Goal: Find specific page/section: Find specific page/section

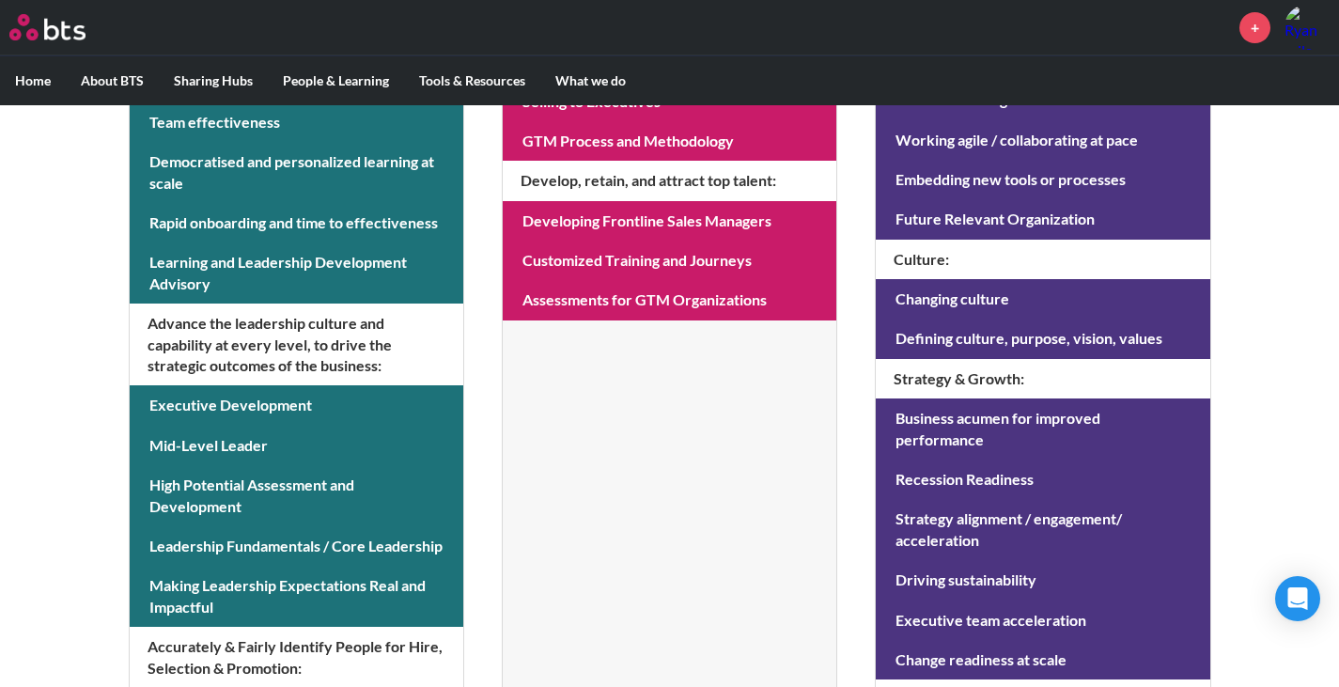
scroll to position [658, 0]
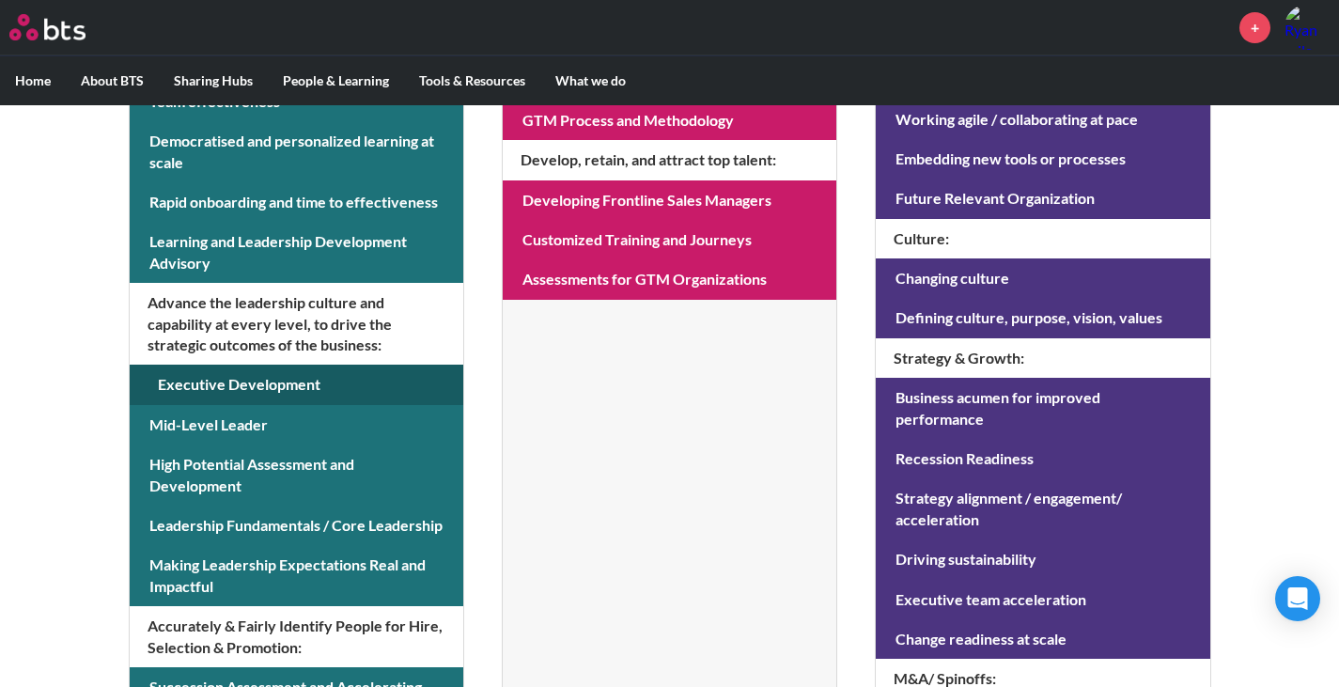
click at [259, 386] on link at bounding box center [297, 384] width 334 height 39
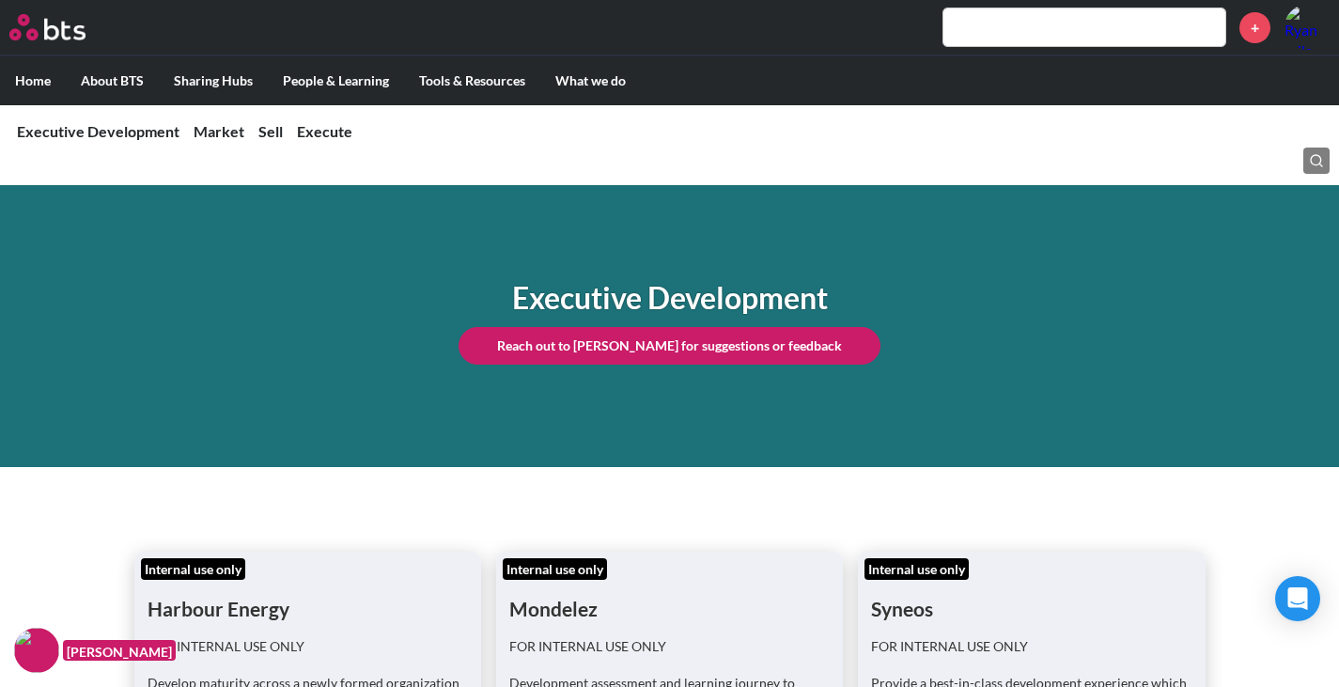
click at [1023, 36] on input "text" at bounding box center [1084, 27] width 282 height 38
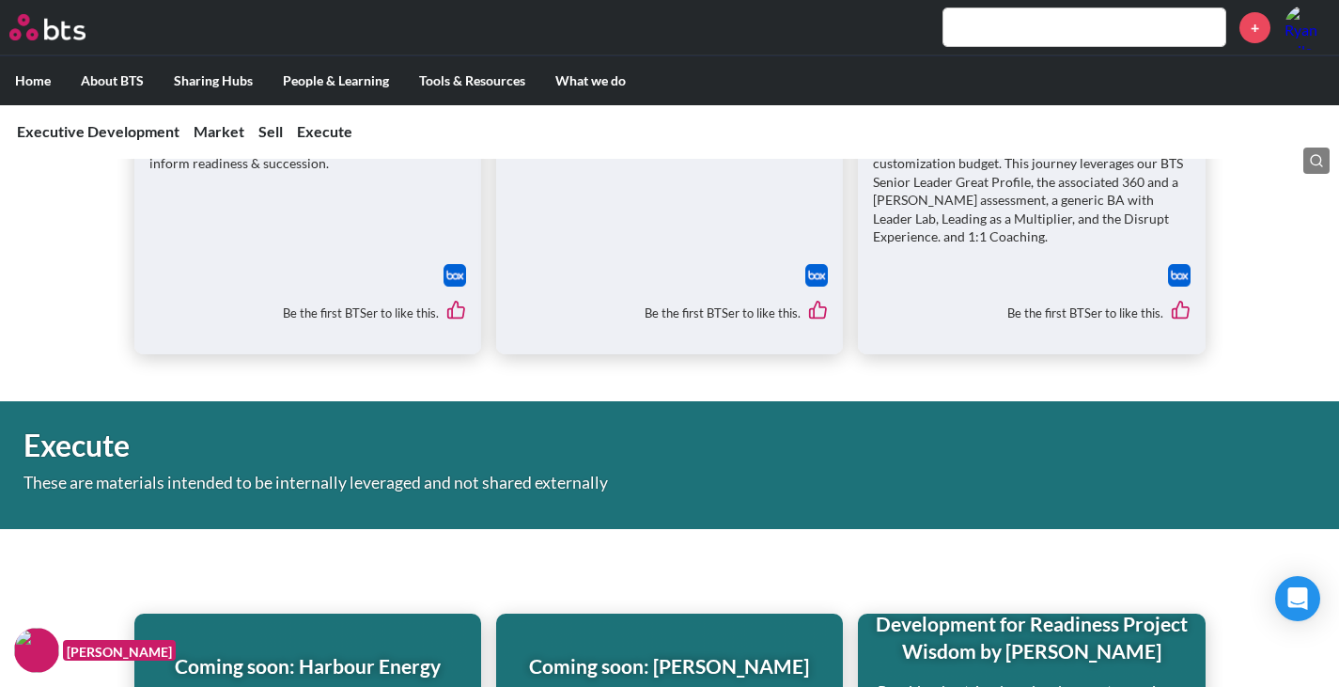
scroll to position [6952, 0]
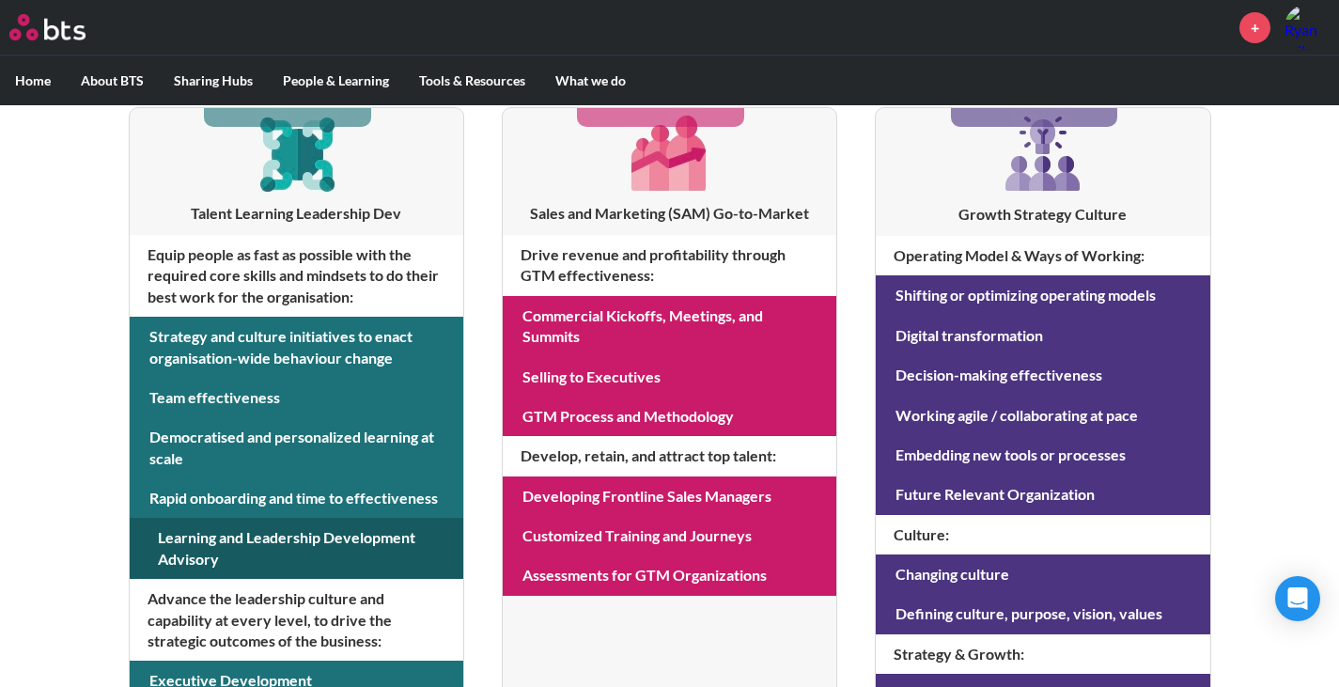
scroll to position [358, 0]
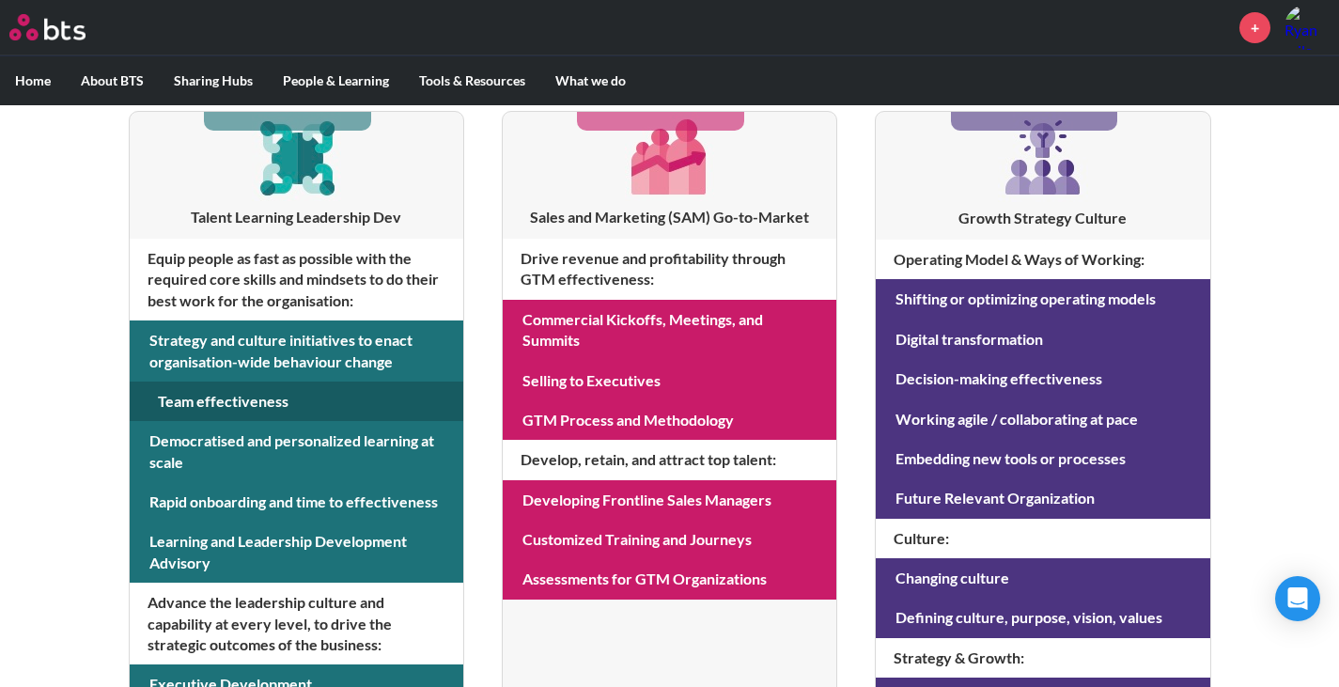
click at [269, 399] on link at bounding box center [297, 400] width 334 height 39
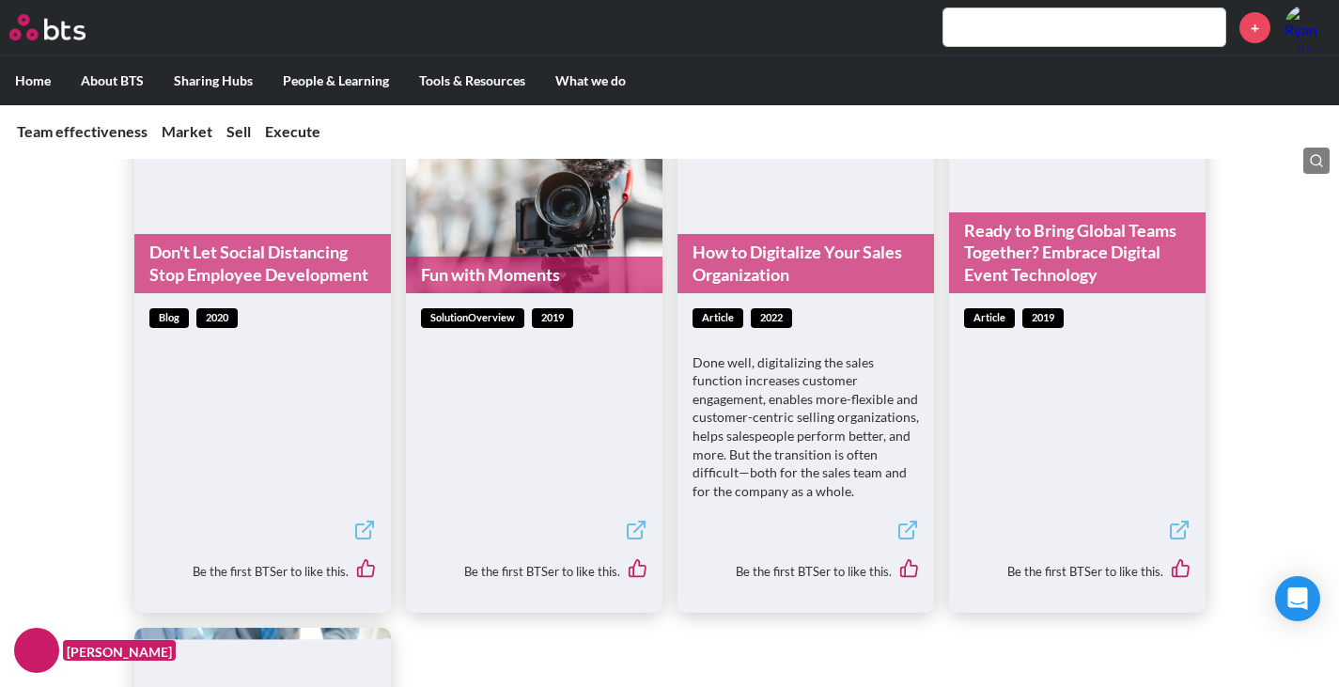
scroll to position [4359, 0]
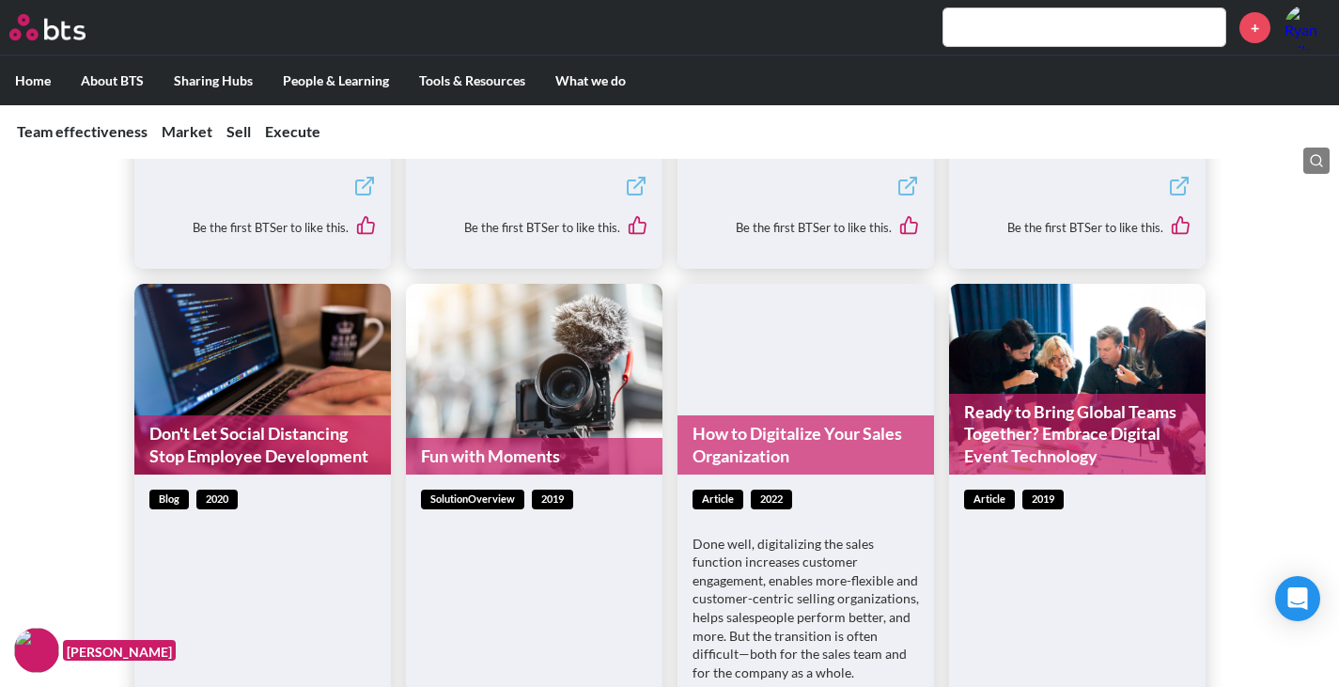
click at [997, 28] on input "text" at bounding box center [1084, 27] width 282 height 38
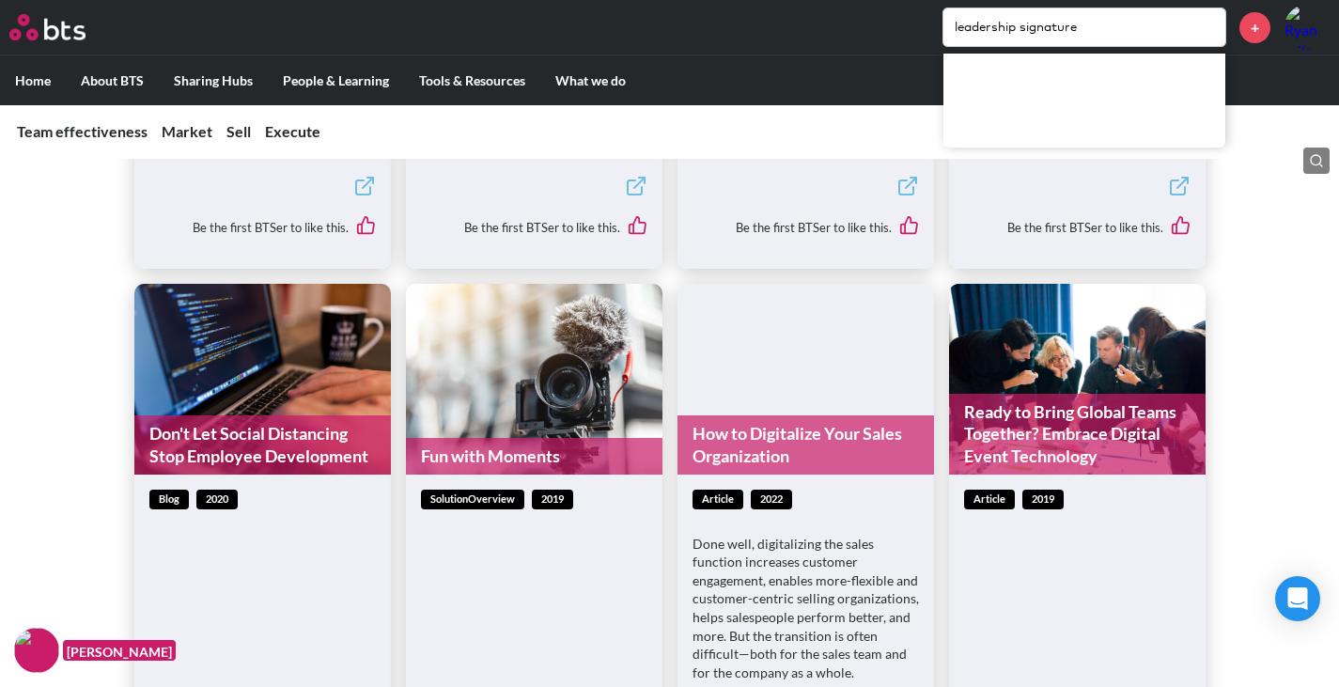
type input "leadership signature"
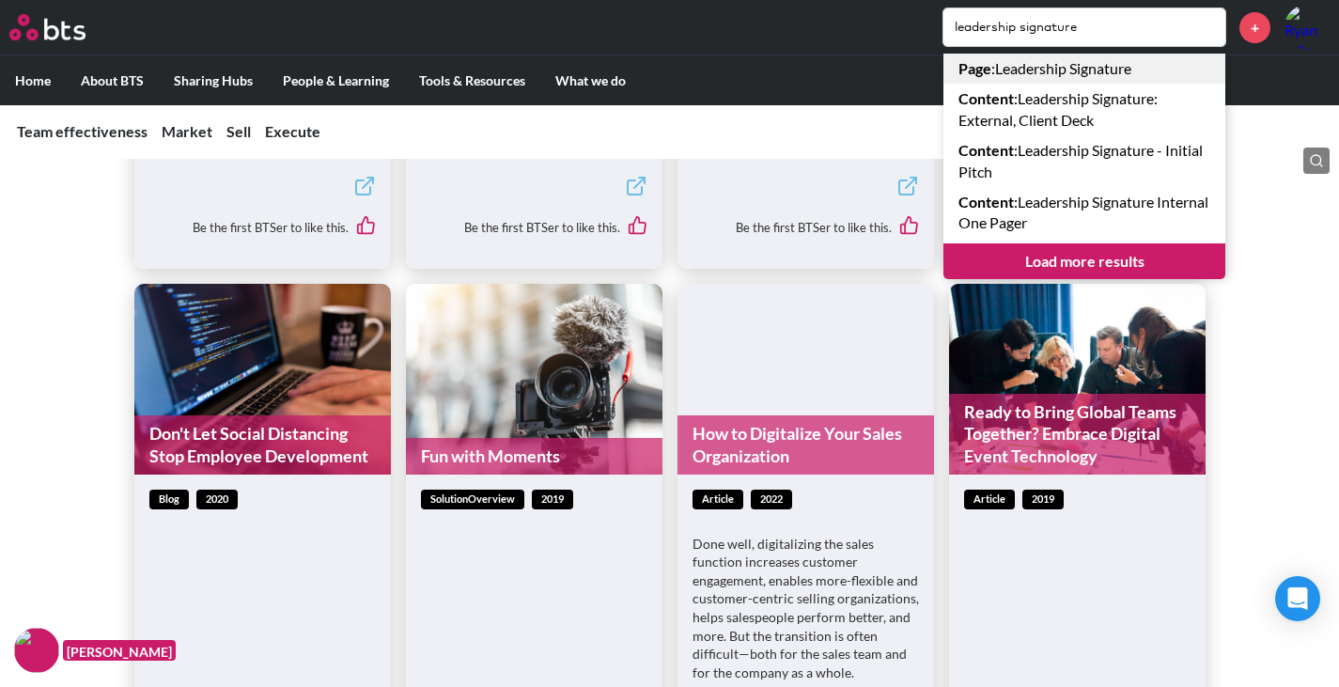
click at [1079, 72] on link "Page : Leadership Signature" at bounding box center [1084, 69] width 282 height 30
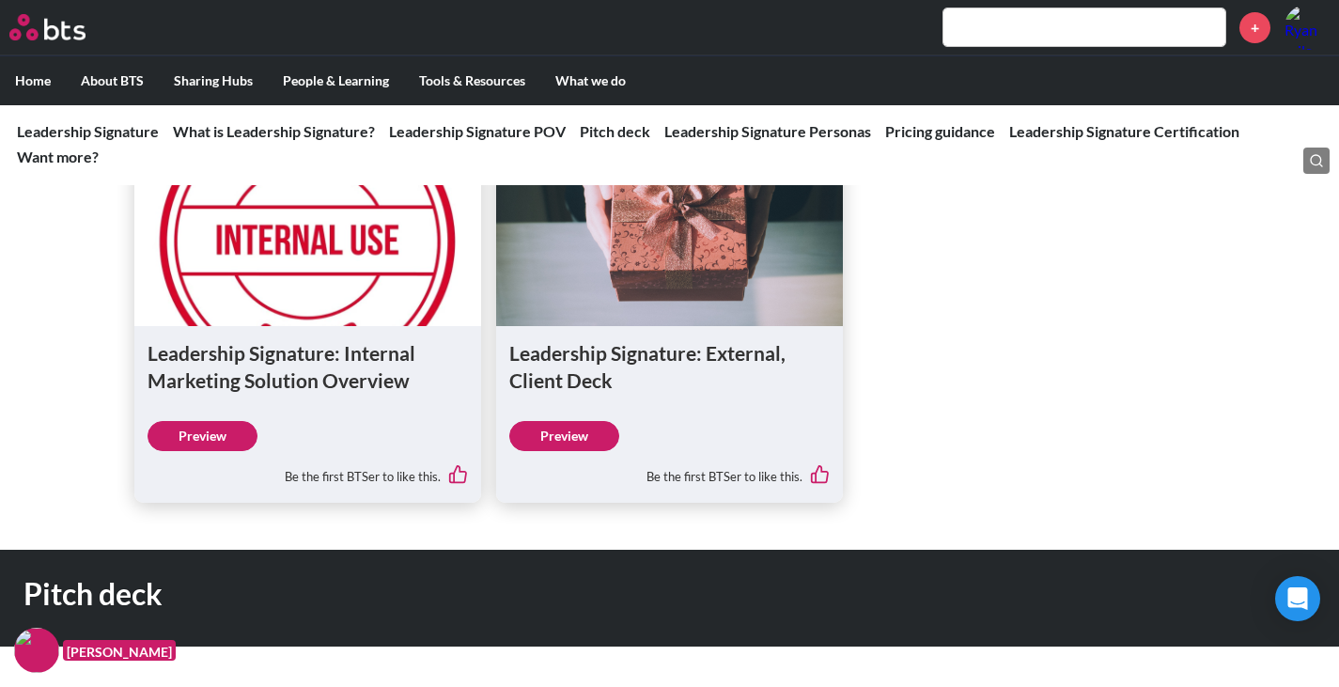
scroll to position [1691, 0]
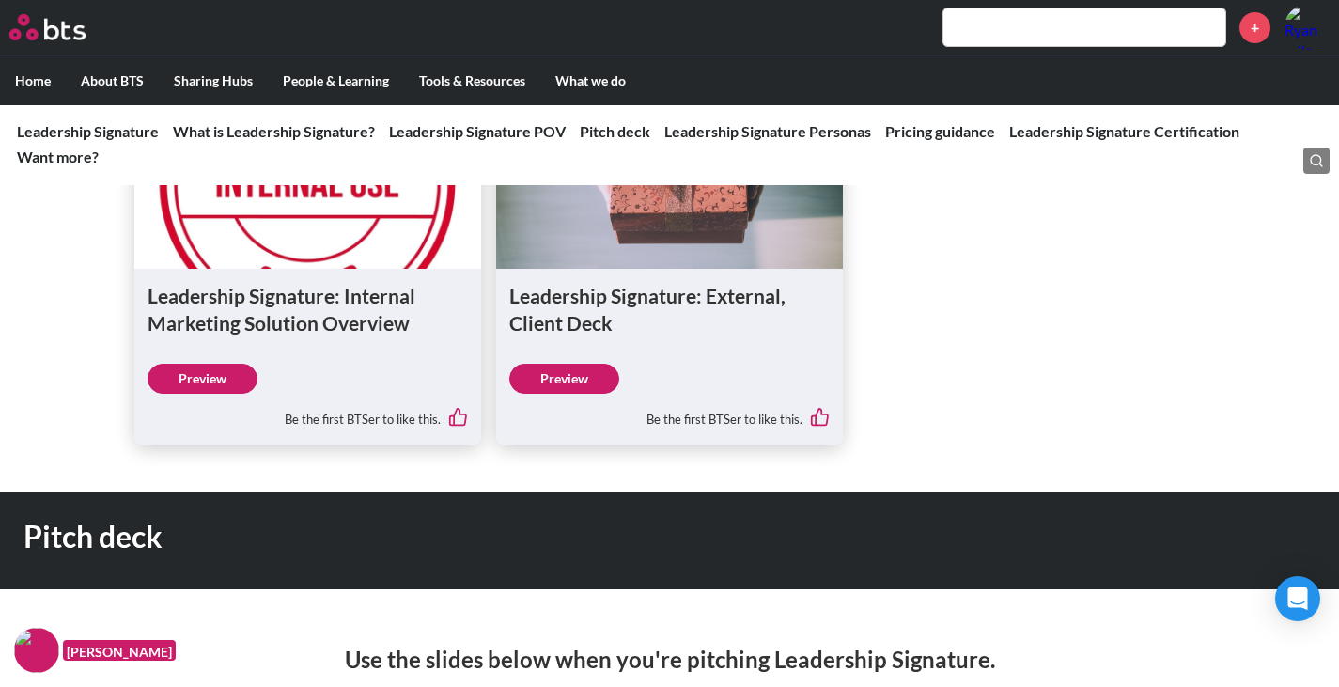
click at [587, 381] on link "Preview" at bounding box center [564, 379] width 110 height 30
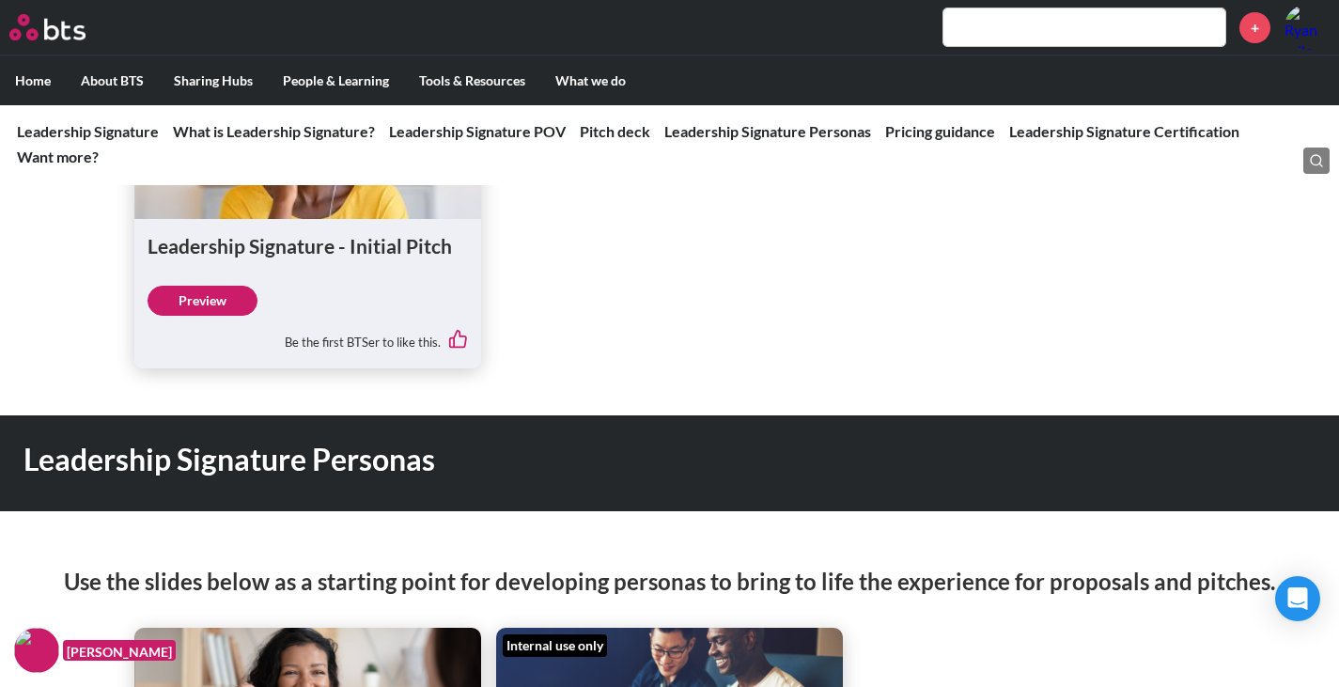
scroll to position [2161, 0]
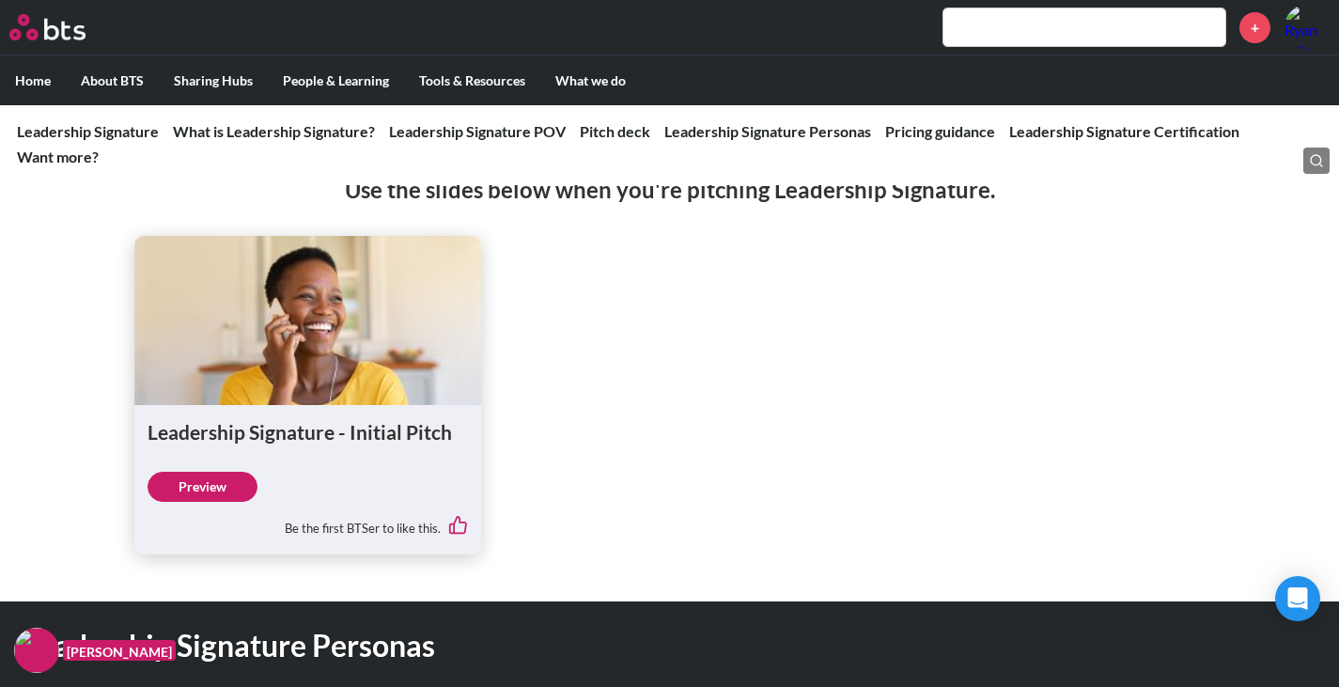
click at [241, 483] on link "Preview" at bounding box center [203, 487] width 110 height 30
